Goal: Information Seeking & Learning: Learn about a topic

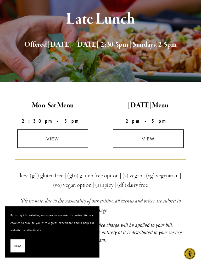
scroll to position [76, 0]
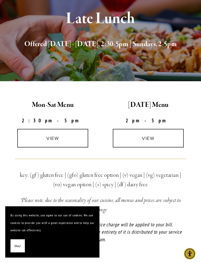
click at [60, 138] on link "view" at bounding box center [52, 138] width 71 height 19
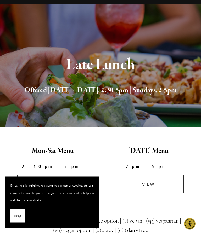
scroll to position [0, 0]
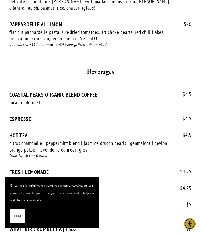
scroll to position [995, 0]
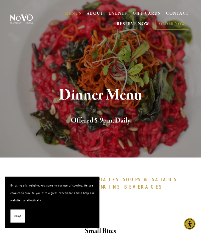
click at [15, 218] on span "Okay!" at bounding box center [17, 217] width 7 height 8
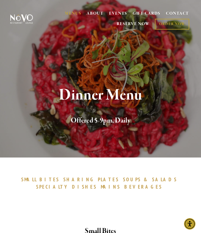
click at [162, 70] on div "Dinner Menu Offered 5-9pm, Daily" at bounding box center [100, 106] width 201 height 102
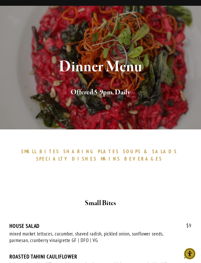
scroll to position [29, 0]
click at [70, 155] on span "SPECIALTY" at bounding box center [52, 158] width 33 height 6
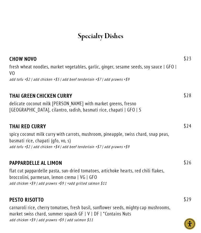
scroll to position [1068, 0]
